Goal: Task Accomplishment & Management: Use online tool/utility

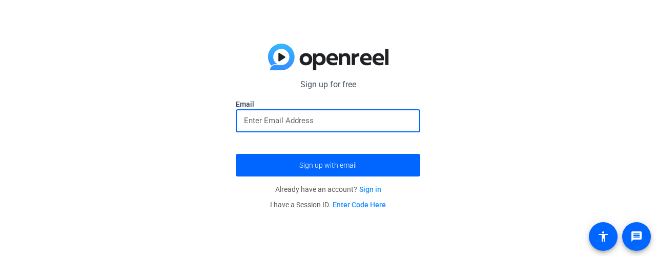
click at [269, 122] on input "email" at bounding box center [328, 120] width 168 height 12
type input "[PERSON_NAME][EMAIL_ADDRESS][DOMAIN_NAME]"
click at [236, 154] on button "Sign up with email" at bounding box center [328, 165] width 185 height 23
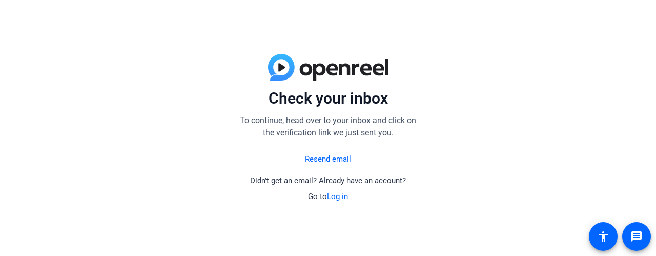
click at [120, 148] on div "Check your inbox To continue, head over to your inbox and click on the verifica…" at bounding box center [328, 128] width 656 height 256
click at [459, 110] on div "Check your inbox To continue, head over to your inbox and click on the verifica…" at bounding box center [328, 128] width 656 height 256
click at [566, 71] on div "Check your inbox To continue, head over to your inbox and click on the verifica…" at bounding box center [328, 128] width 656 height 256
drag, startPoint x: 553, startPoint y: 58, endPoint x: 546, endPoint y: 55, distance: 8.0
click at [549, 56] on div "Check your inbox To continue, head over to your inbox and click on the verifica…" at bounding box center [328, 128] width 656 height 256
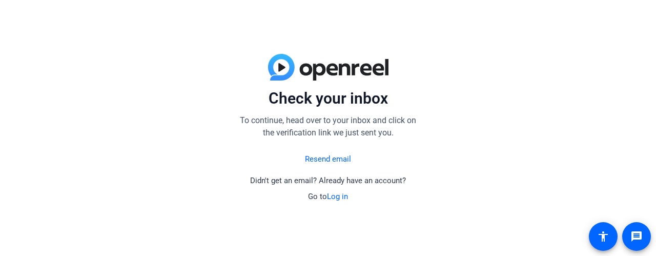
click at [336, 196] on link "Log in" at bounding box center [337, 196] width 21 height 9
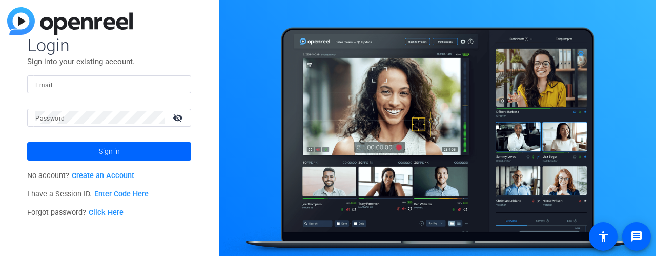
click at [69, 84] on input "Email" at bounding box center [109, 84] width 148 height 12
type input "[PERSON_NAME][EMAIL_ADDRESS][DOMAIN_NAME]"
click at [71, 129] on mat-form-field "Password visibility_off" at bounding box center [109, 125] width 164 height 33
click at [87, 102] on mat-form-field "Email [PERSON_NAME][EMAIL_ADDRESS][DOMAIN_NAME]" at bounding box center [109, 91] width 164 height 33
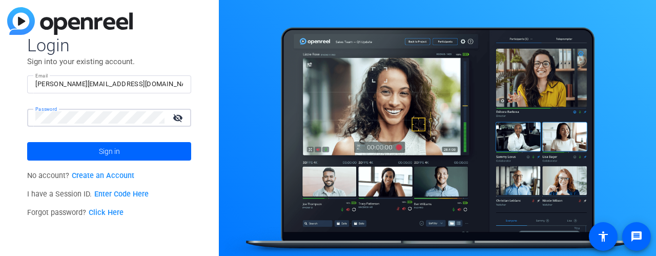
click at [27, 142] on button "Sign in" at bounding box center [109, 151] width 164 height 18
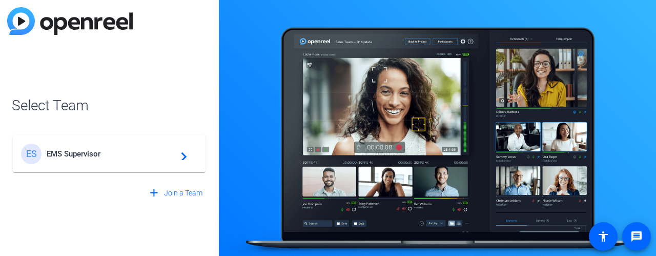
click at [90, 147] on div "ES EMS Supervisor navigate_next" at bounding box center [109, 154] width 176 height 21
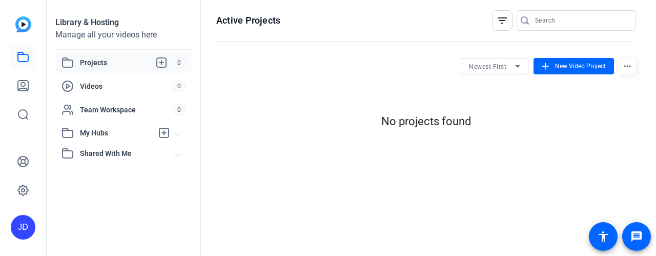
click at [177, 156] on span at bounding box center [177, 153] width 4 height 11
click at [569, 70] on span "New Video Project" at bounding box center [580, 66] width 51 height 9
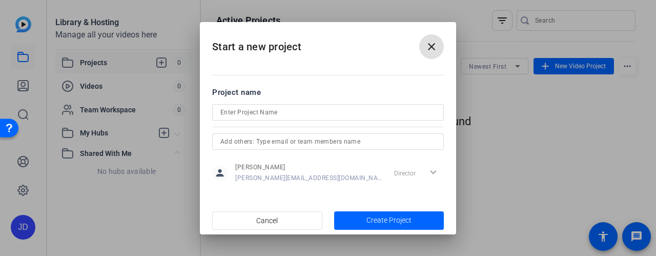
click at [435, 51] on mat-icon "close" at bounding box center [432, 47] width 12 height 12
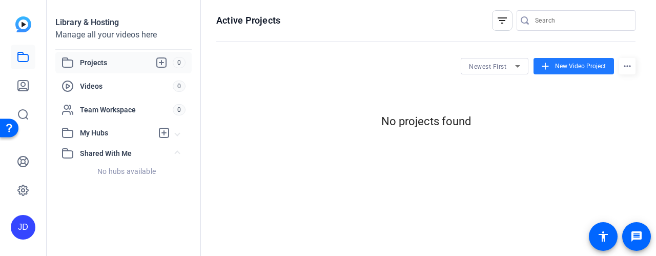
click at [24, 26] on img at bounding box center [23, 24] width 16 height 16
click at [561, 69] on span "New Video Project" at bounding box center [580, 66] width 51 height 9
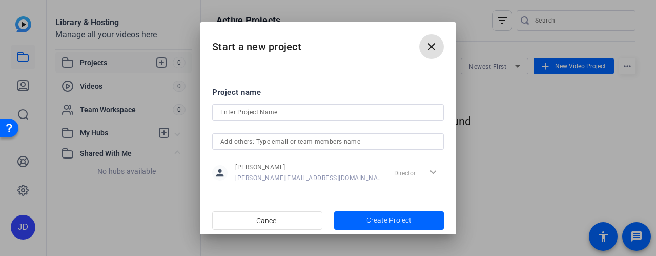
click at [429, 51] on mat-icon "close" at bounding box center [432, 47] width 12 height 12
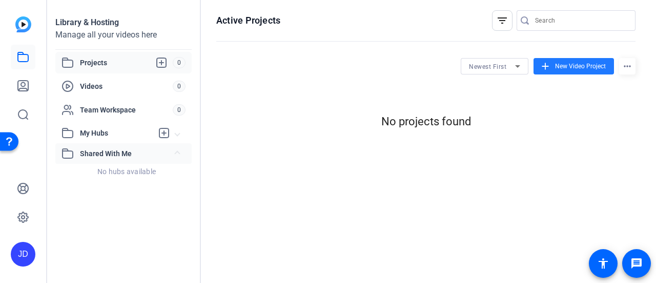
click at [123, 151] on span "Shared With Me" at bounding box center [127, 153] width 95 height 11
click at [116, 154] on span "Shared With Me" at bounding box center [127, 153] width 95 height 11
click at [627, 61] on mat-icon "more_horiz" at bounding box center [627, 66] width 16 height 16
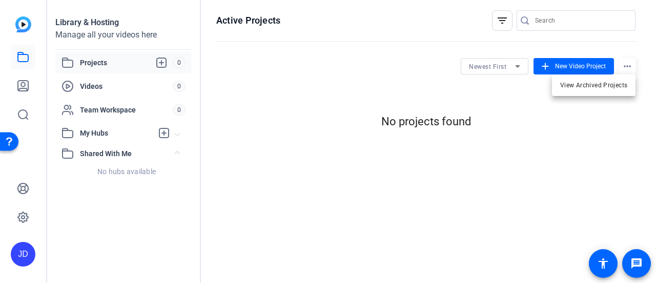
click at [580, 67] on div at bounding box center [328, 141] width 656 height 283
click at [579, 68] on span "New Video Project" at bounding box center [580, 66] width 51 height 9
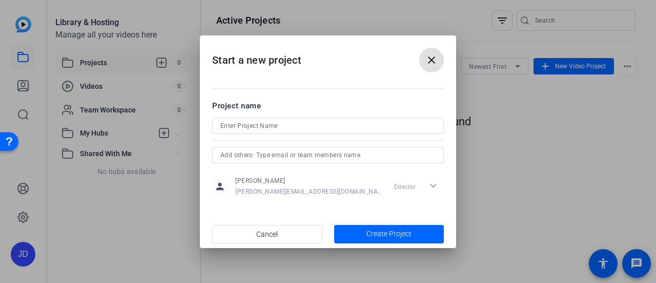
click at [257, 189] on span "[PERSON_NAME][EMAIL_ADDRESS][DOMAIN_NAME]" at bounding box center [308, 191] width 147 height 8
click at [365, 227] on span "button" at bounding box center [389, 234] width 110 height 25
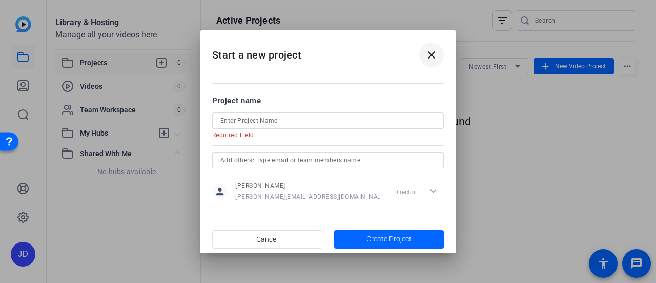
click at [431, 57] on mat-icon "close" at bounding box center [432, 55] width 12 height 12
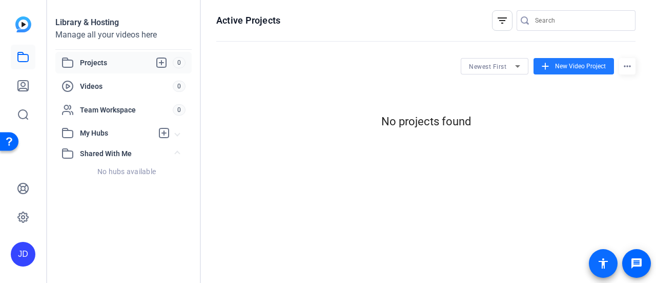
click at [605, 255] on mat-icon "accessibility" at bounding box center [603, 263] width 12 height 12
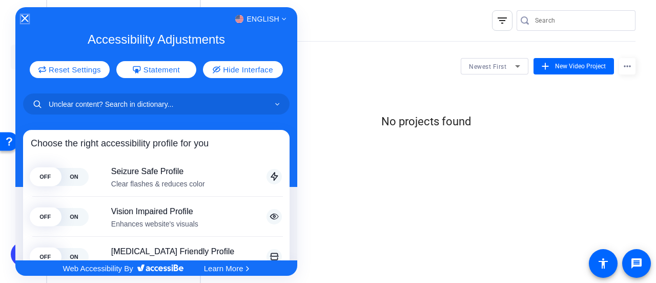
click at [28, 16] on div "English" at bounding box center [156, 18] width 282 height 13
click at [25, 17] on icon "Close Accessibility Interface" at bounding box center [24, 18] width 7 height 7
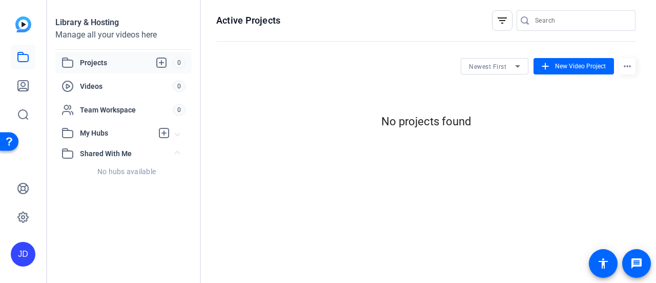
click at [499, 19] on mat-icon "filter_list" at bounding box center [502, 20] width 12 height 12
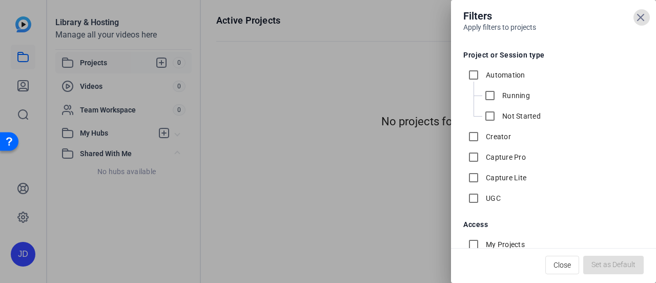
click at [368, 113] on div at bounding box center [328, 141] width 656 height 283
